Goal: Ask a question

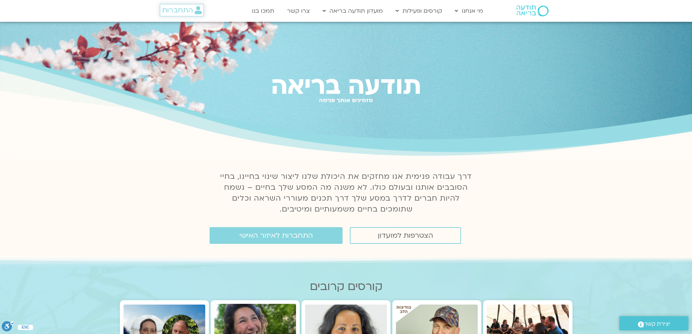
click at [173, 10] on span "התחברות" at bounding box center [177, 10] width 31 height 8
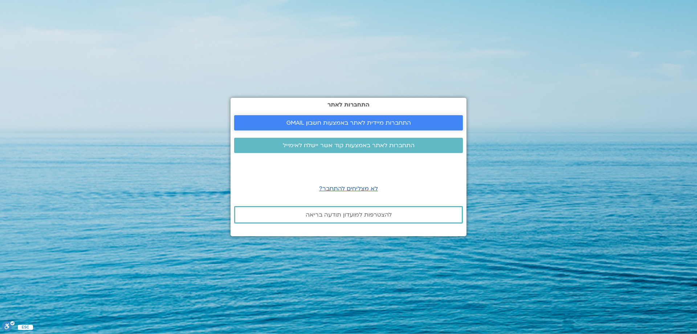
click at [279, 122] on span "התחברות מיידית לאתר באמצעות חשבון GMAIL" at bounding box center [348, 122] width 211 height 7
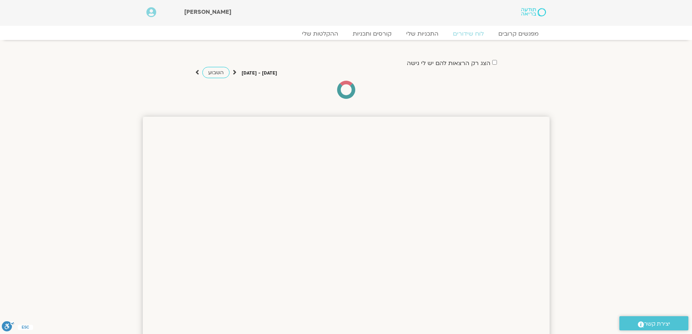
click at [144, 12] on div "Main Menu אזור אישי הזמנות התנתקות פרטי המורה הוספת אירוע" at bounding box center [162, 13] width 38 height 19
click at [152, 13] on icon at bounding box center [151, 12] width 10 height 10
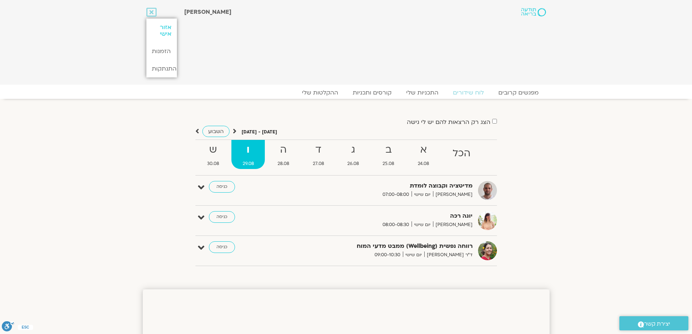
click at [166, 34] on link "אזור אישי" at bounding box center [161, 31] width 30 height 24
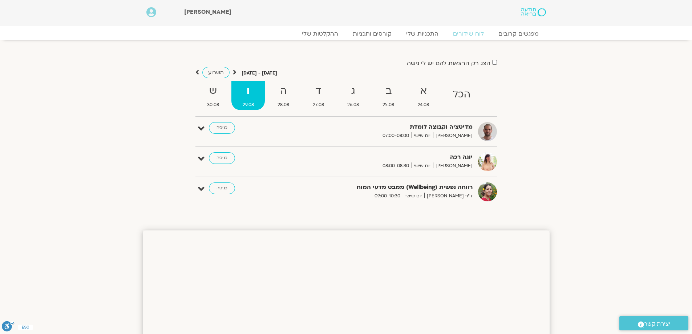
click at [148, 13] on icon at bounding box center [151, 12] width 10 height 10
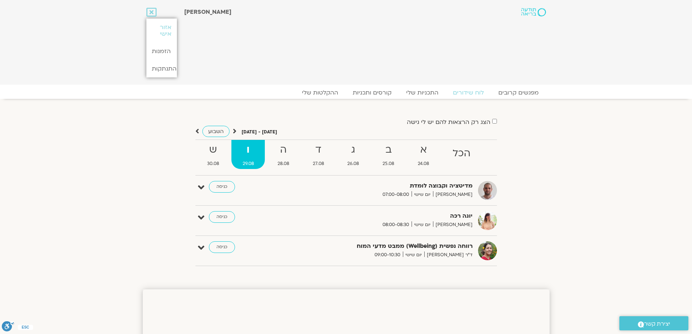
click at [195, 15] on span "[PERSON_NAME]" at bounding box center [207, 12] width 47 height 8
click at [273, 61] on div "[PERSON_NAME]" at bounding box center [325, 42] width 290 height 77
click at [538, 10] on img at bounding box center [533, 12] width 24 height 8
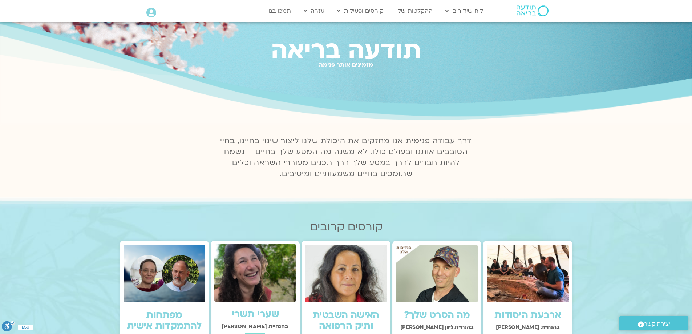
scroll to position [145, 0]
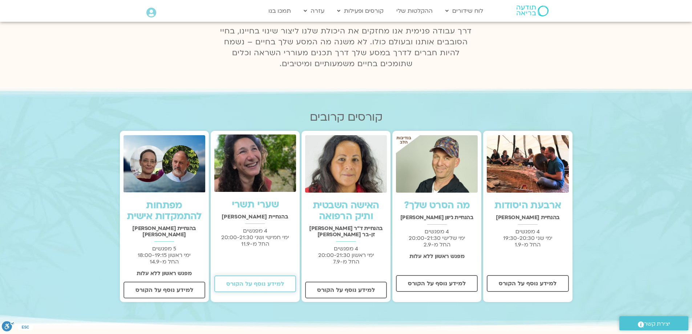
click at [271, 283] on span "למידע נוסף על הקורס" at bounding box center [255, 283] width 58 height 7
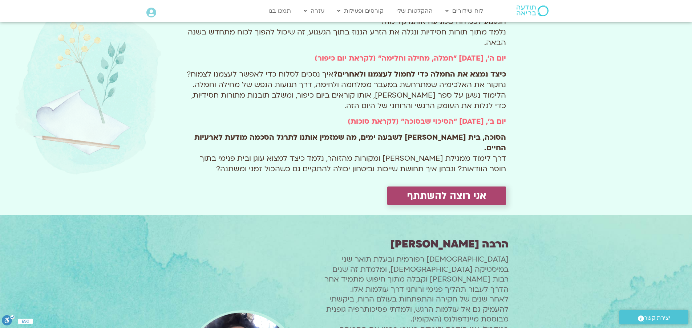
scroll to position [690, 0]
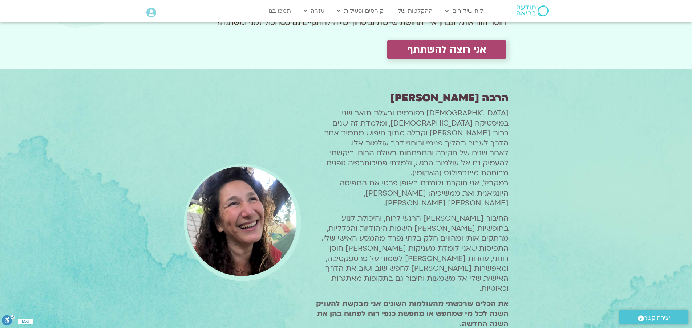
click at [648, 316] on span "יצירת קשר" at bounding box center [657, 318] width 26 height 10
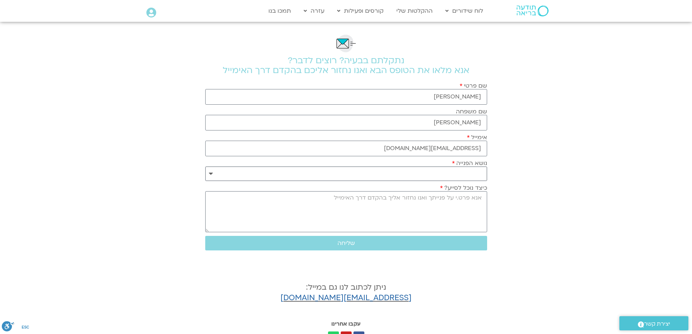
click at [451, 173] on select "**********" at bounding box center [346, 173] width 282 height 15
select select "**********"
click at [205, 166] on select "**********" at bounding box center [346, 173] width 282 height 15
click at [451, 200] on textarea "כיצד נוכל לסייע?" at bounding box center [346, 211] width 282 height 41
type textarea "היי איך אני מפסיקה את המנוי?"
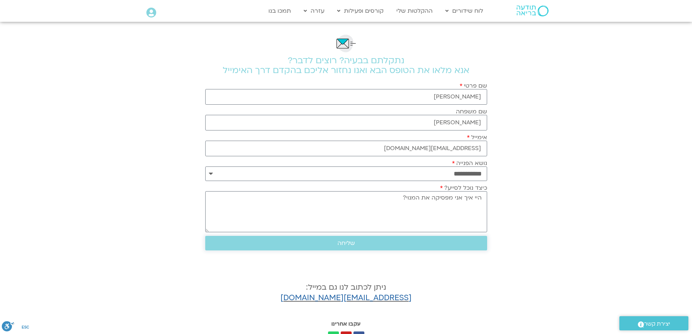
click at [441, 241] on span "שליחה" at bounding box center [346, 243] width 264 height 7
